Goal: Transaction & Acquisition: Purchase product/service

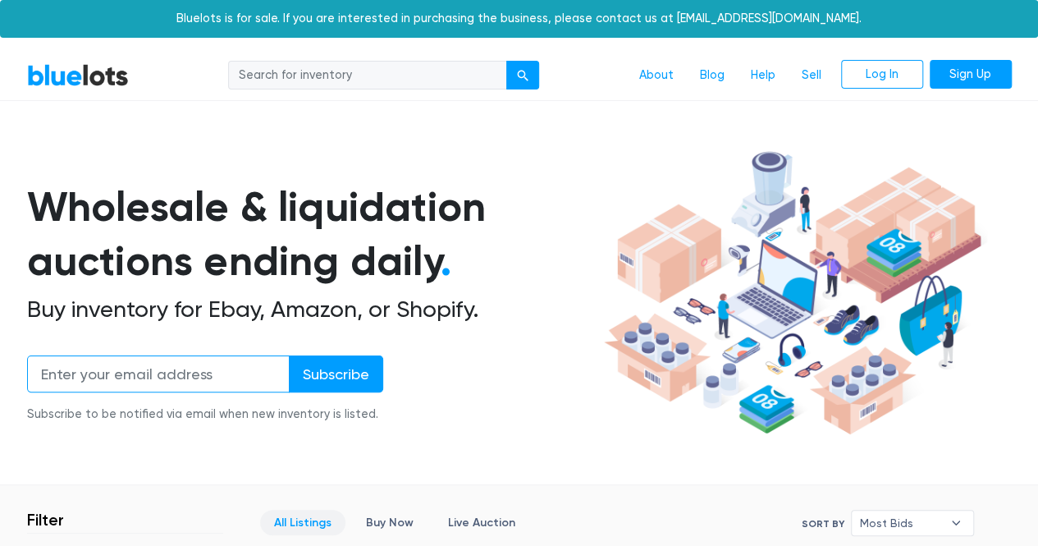
click at [141, 370] on input "email" at bounding box center [158, 373] width 263 height 37
type input "joiebelue@yahoo.com"
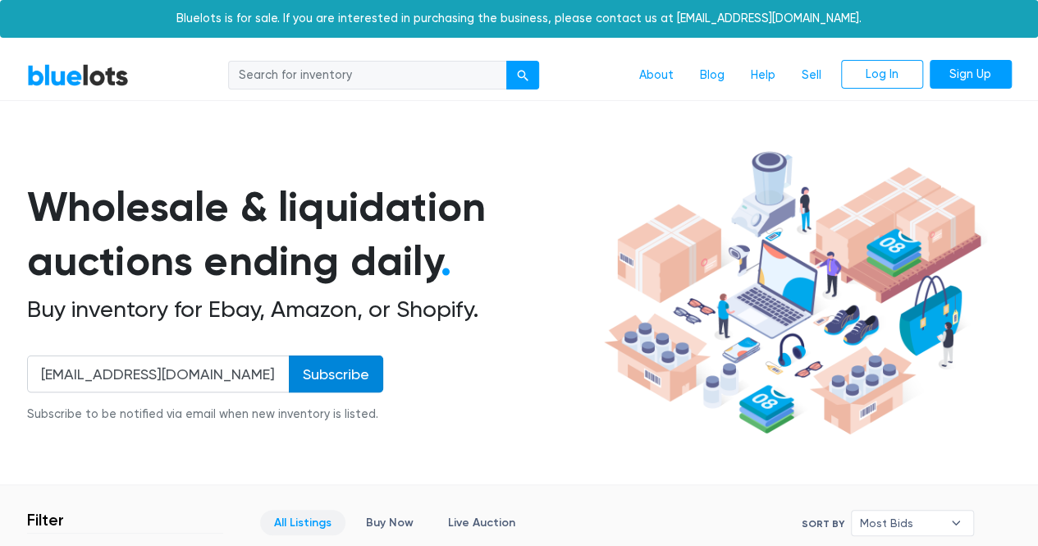
click at [325, 362] on input "Subscribe" at bounding box center [336, 373] width 94 height 37
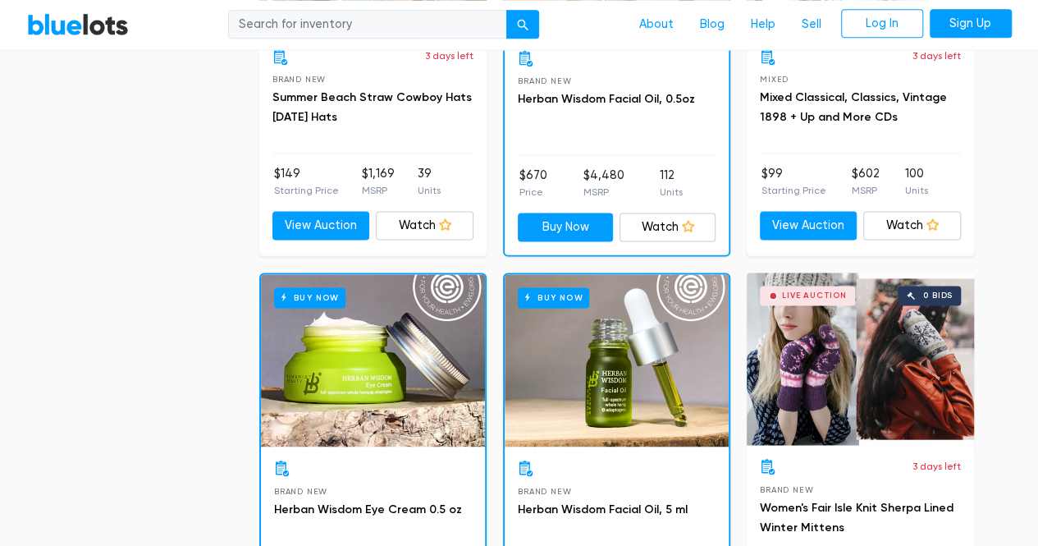
scroll to position [1295, 0]
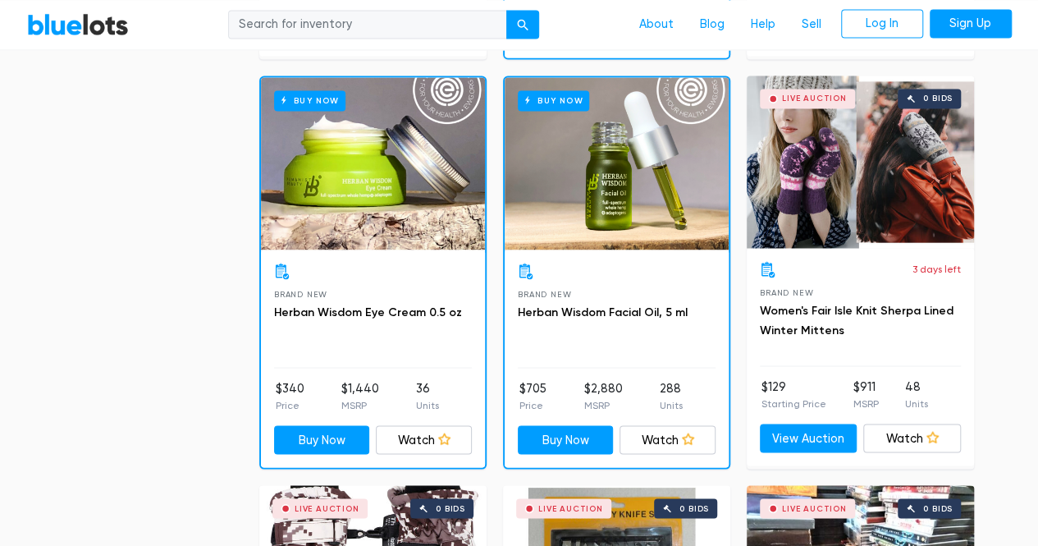
click at [824, 227] on div "Live Auction 0 bids" at bounding box center [860, 161] width 227 height 172
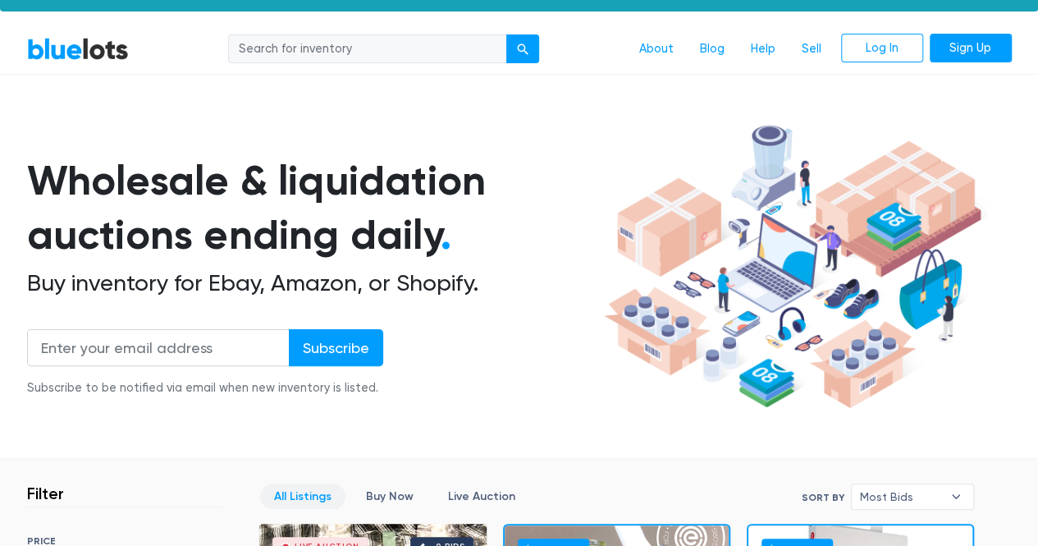
scroll to position [0, 0]
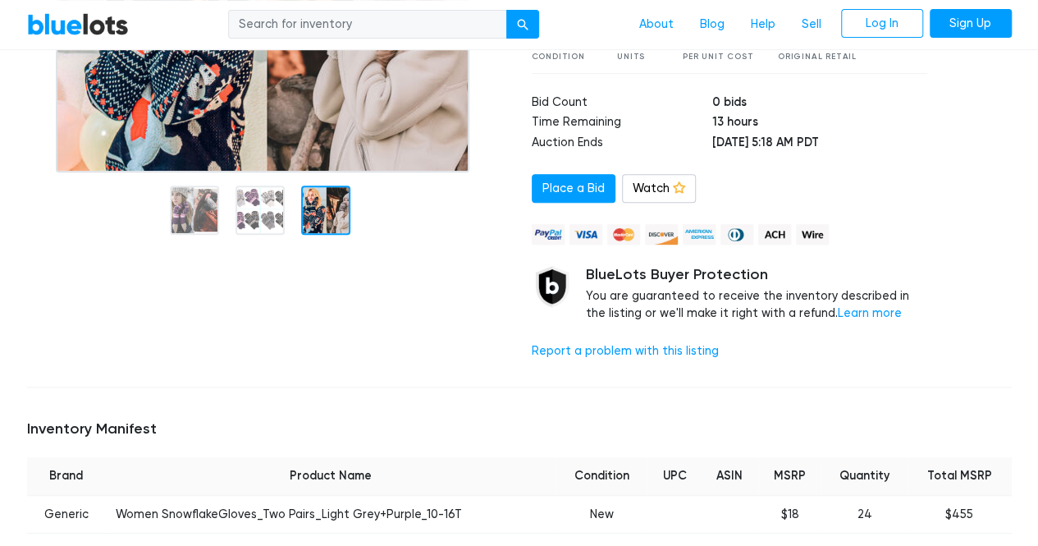
scroll to position [185, 0]
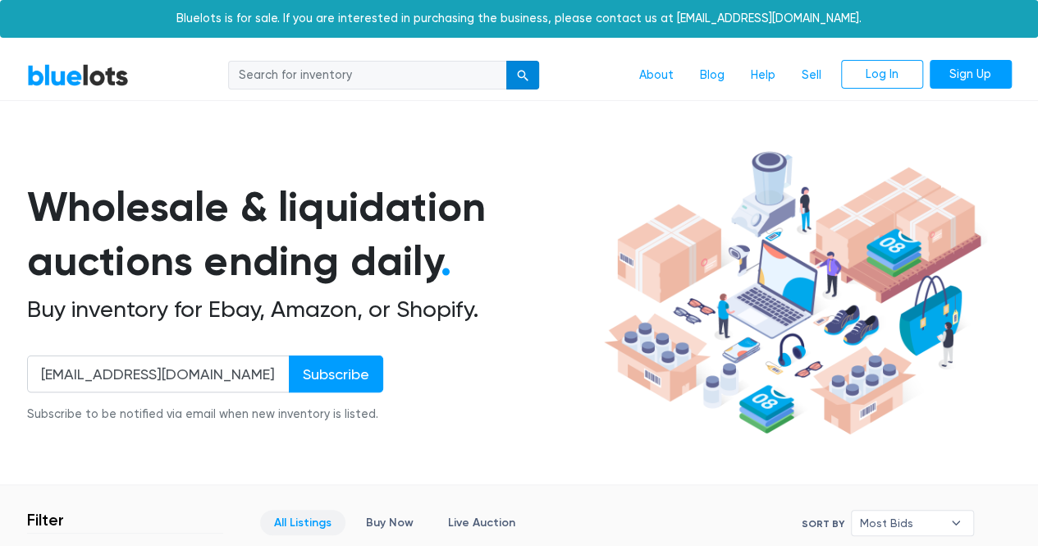
click at [527, 75] on div "submit" at bounding box center [522, 75] width 11 height 11
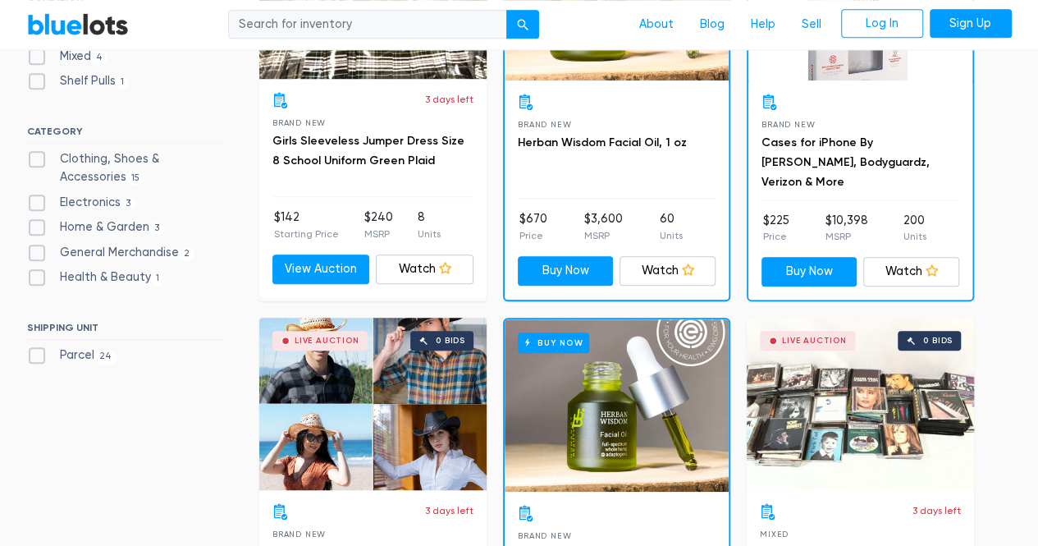
scroll to position [656, 0]
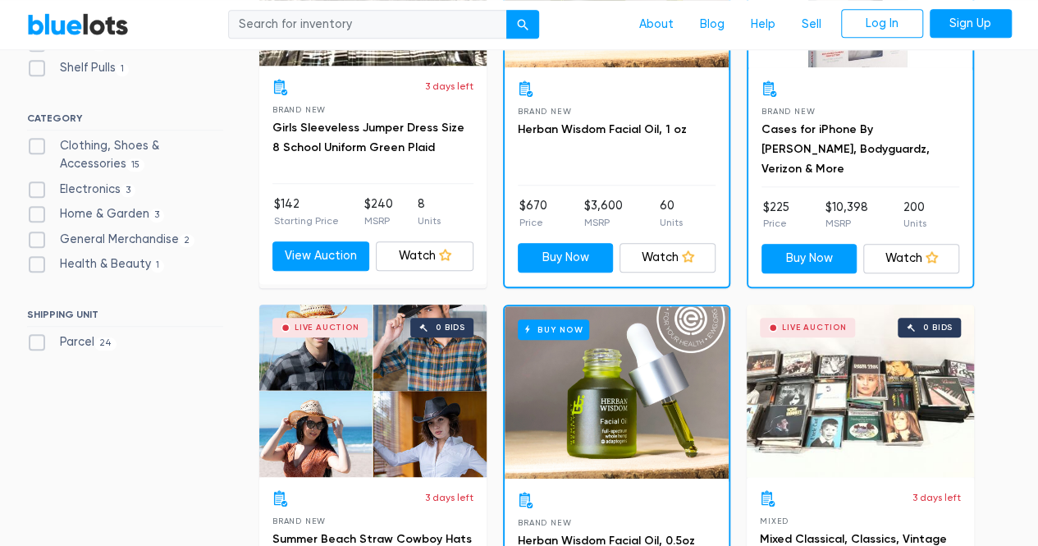
click at [107, 268] on label "Health & Beauty 1" at bounding box center [96, 264] width 138 height 18
click at [38, 266] on Beauty"] "Health & Beauty 1" at bounding box center [32, 260] width 11 height 11
checkbox Beauty"] "true"
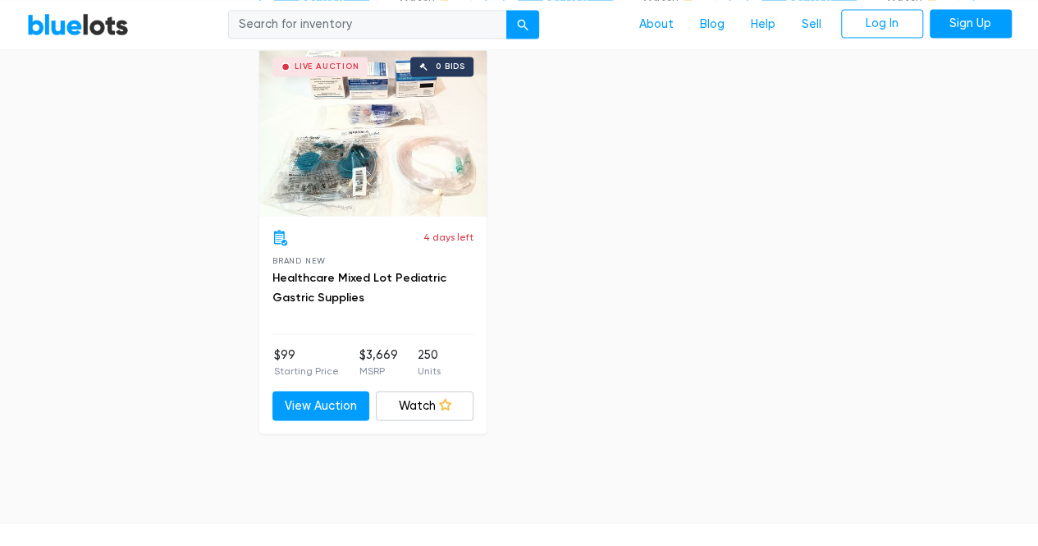
scroll to position [1327, 0]
